Goal: Entertainment & Leisure: Consume media (video, audio)

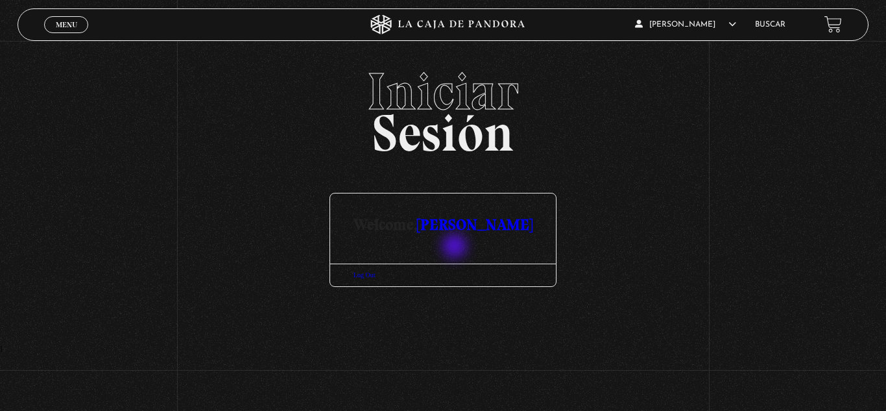
click at [456, 232] on h3 "Welcome, [PERSON_NAME]" at bounding box center [443, 212] width 226 height 39
click at [768, 25] on link "Buscar" at bounding box center [770, 25] width 30 height 8
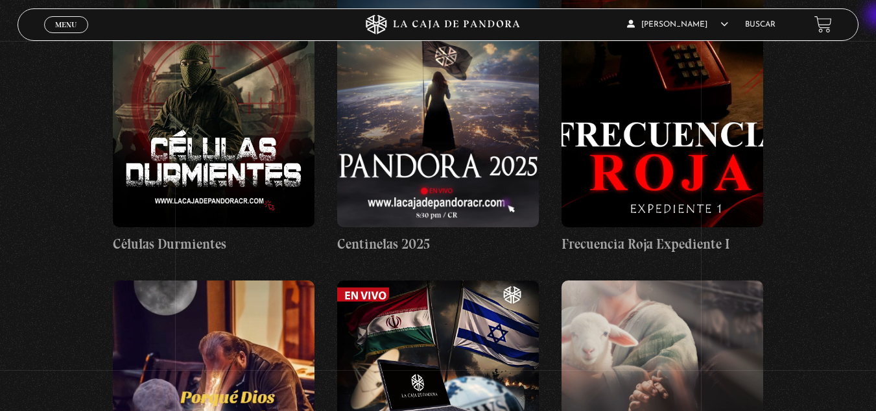
scroll to position [112, 0]
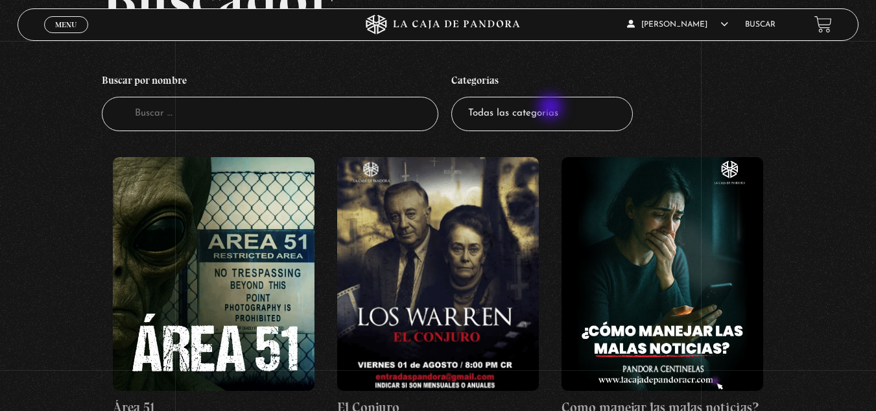
click at [552, 108] on select "Todas las categorías 11:11 Humanitario (1) Amo los Lunes (2) Análisis de series…" at bounding box center [542, 114] width 182 height 34
click at [551, 112] on select "Todas las categorías 11:11 Humanitario (1) Amo los Lunes (2) Análisis de series…" at bounding box center [542, 114] width 182 height 34
click at [577, 106] on select "Todas las categorías 11:11 Humanitario (1) Amo los Lunes (2) Análisis de series…" at bounding box center [542, 114] width 182 height 34
click at [538, 106] on select "Todas las categorías 11:11 Humanitario (1) Amo los Lunes (2) Análisis de series…" at bounding box center [542, 114] width 182 height 34
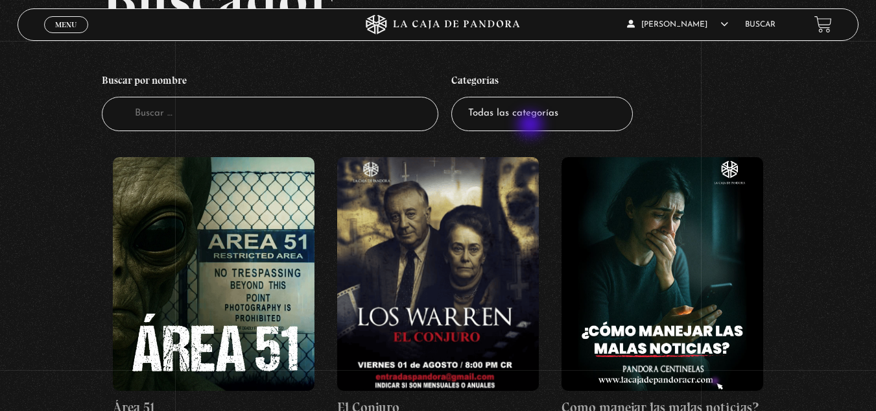
select select "centinelas"
click at [456, 97] on select "Todas las categorías 11:11 Humanitario (1) Amo los Lunes (2) Análisis de series…" at bounding box center [542, 114] width 182 height 34
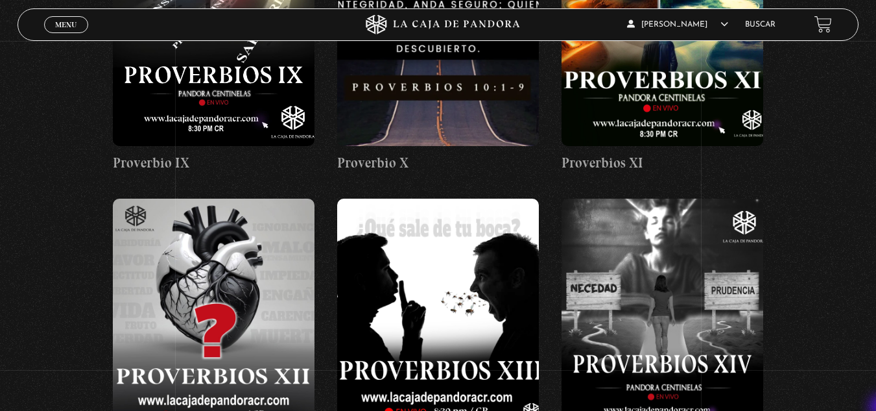
scroll to position [1303, 0]
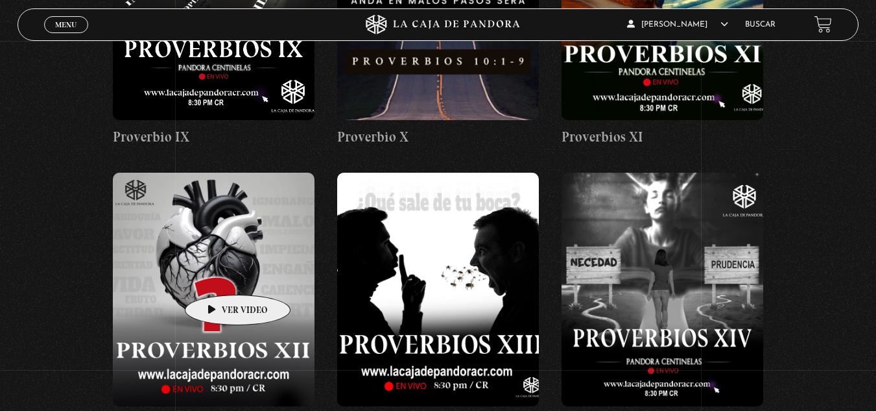
click at [217, 275] on figure at bounding box center [214, 289] width 202 height 233
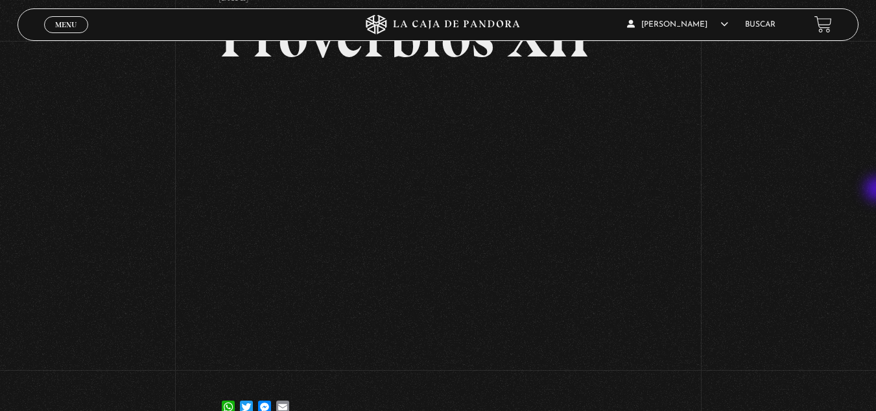
scroll to position [27, 0]
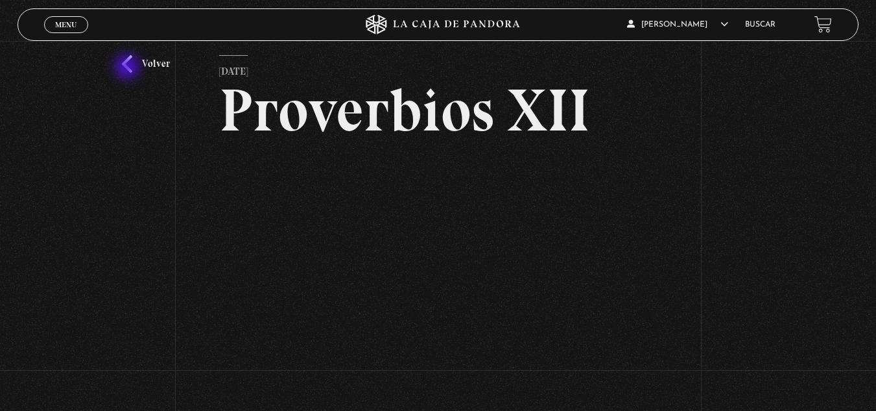
click at [128, 68] on link "Volver" at bounding box center [146, 64] width 48 height 18
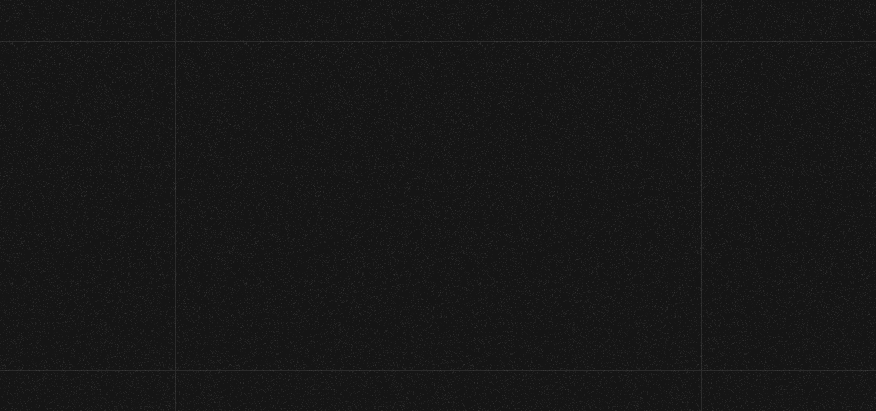
scroll to position [1303, 0]
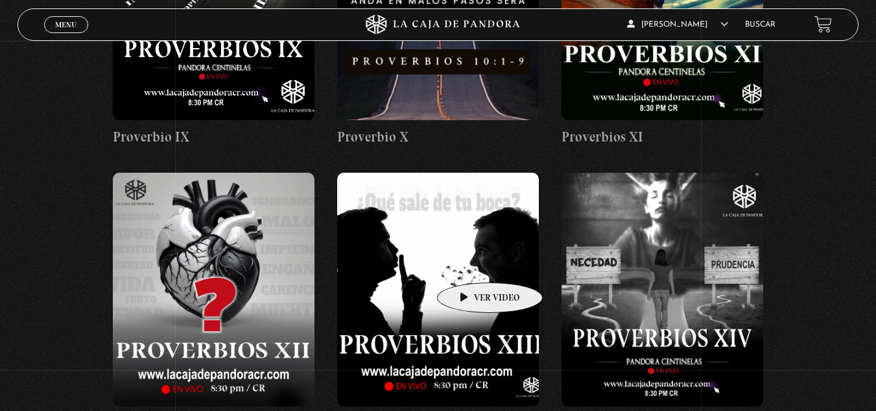
click at [471, 259] on figure at bounding box center [438, 289] width 202 height 233
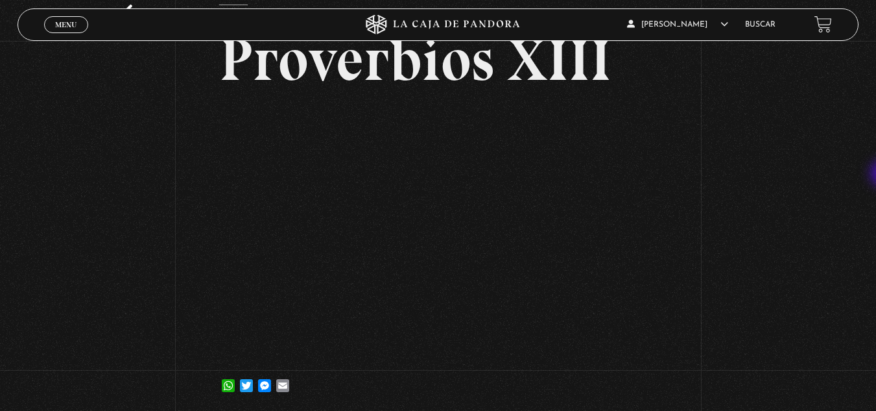
scroll to position [75, 0]
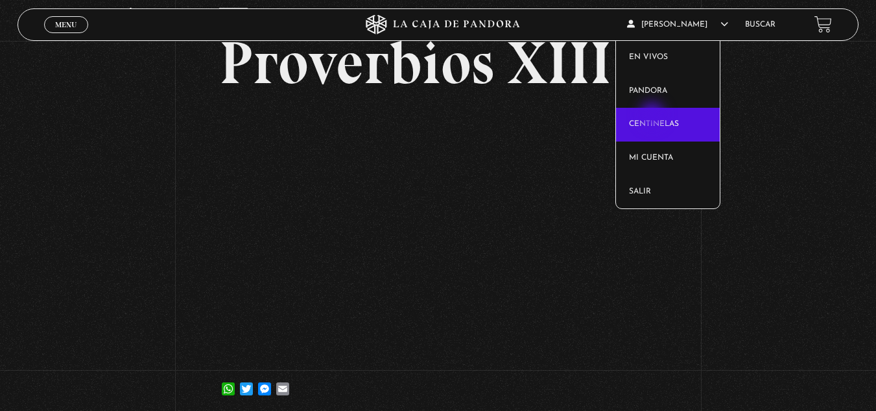
click at [654, 116] on link "Centinelas" at bounding box center [668, 125] width 104 height 34
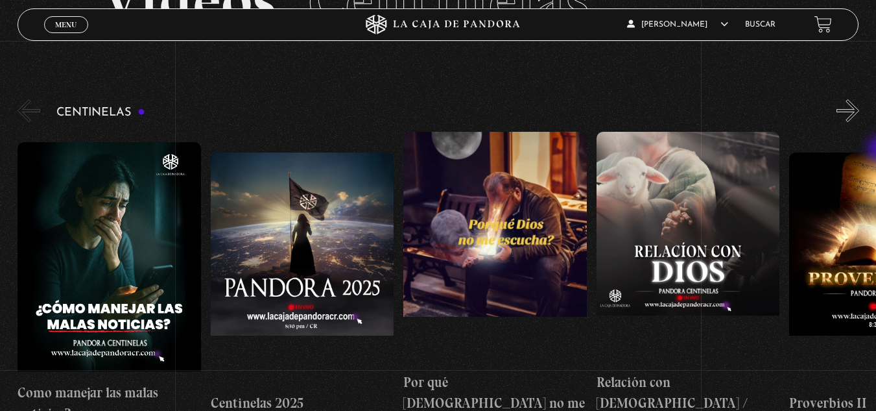
scroll to position [100, 0]
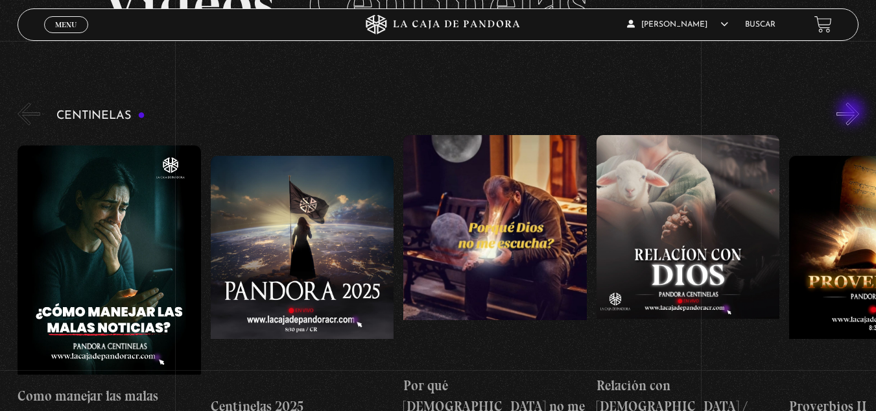
drag, startPoint x: 839, startPoint y: 189, endPoint x: 853, endPoint y: 112, distance: 78.5
click at [853, 135] on div "Proverbios II" at bounding box center [447, 286] width 859 height 302
click at [853, 112] on button "»" at bounding box center [848, 113] width 23 height 23
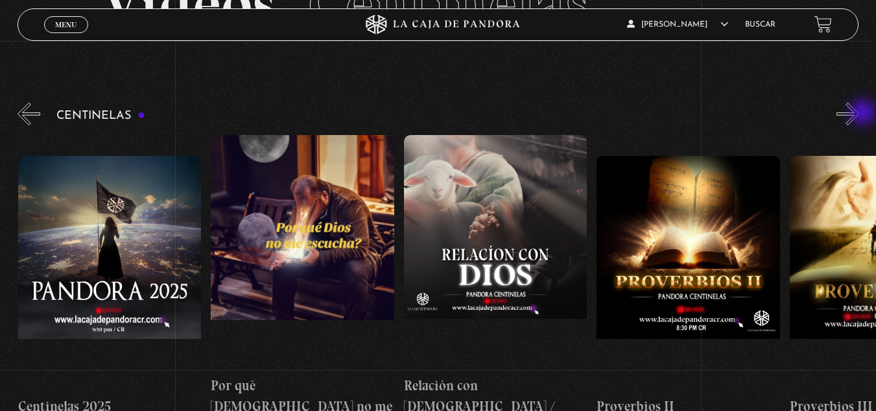
click at [859, 113] on button "»" at bounding box center [848, 113] width 23 height 23
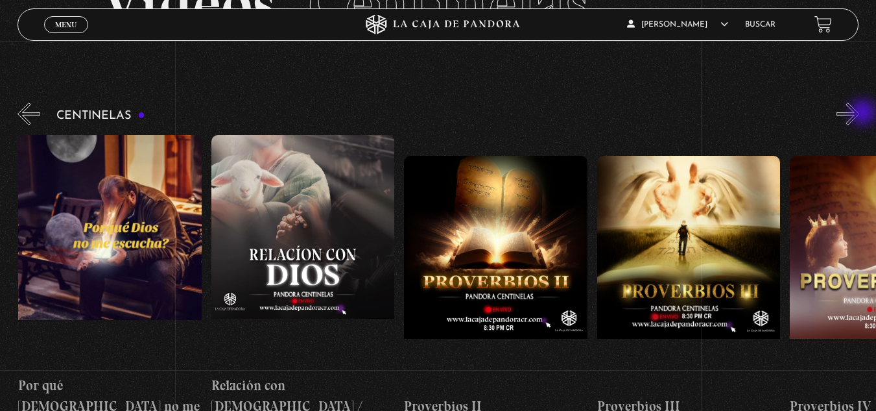
click at [859, 113] on button "»" at bounding box center [848, 113] width 23 height 23
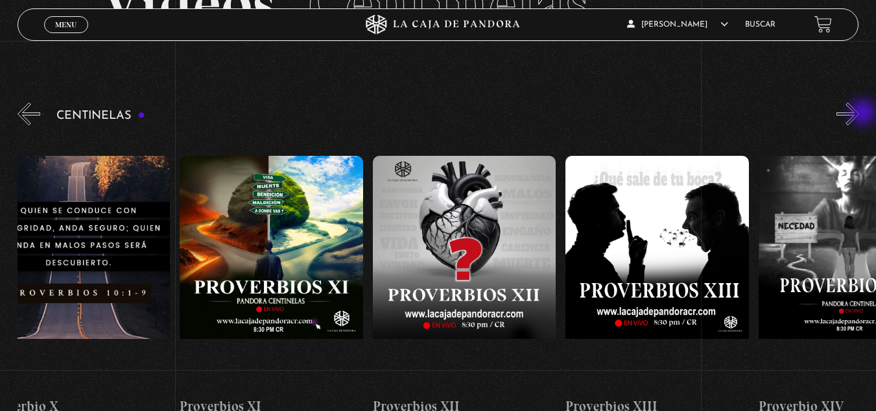
scroll to position [0, 2347]
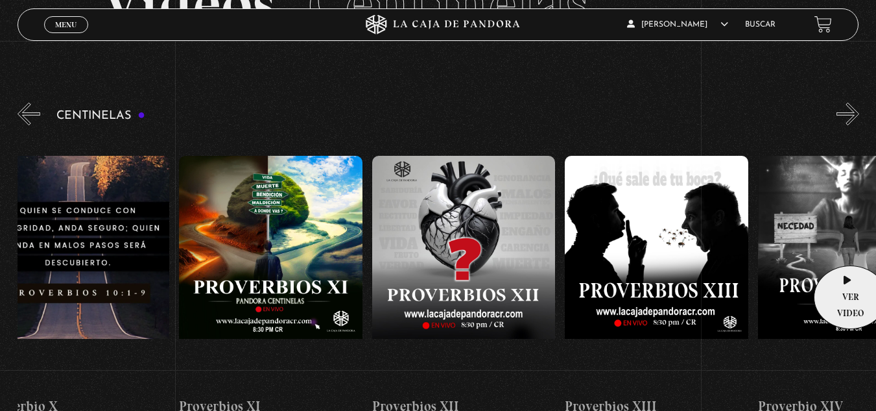
click at [846, 246] on figure at bounding box center [850, 272] width 184 height 233
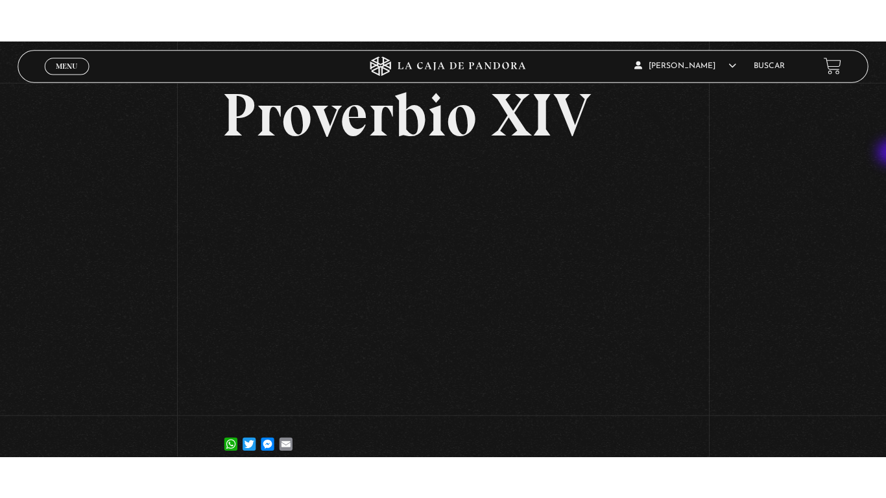
scroll to position [89, 0]
